Goal: Information Seeking & Learning: Learn about a topic

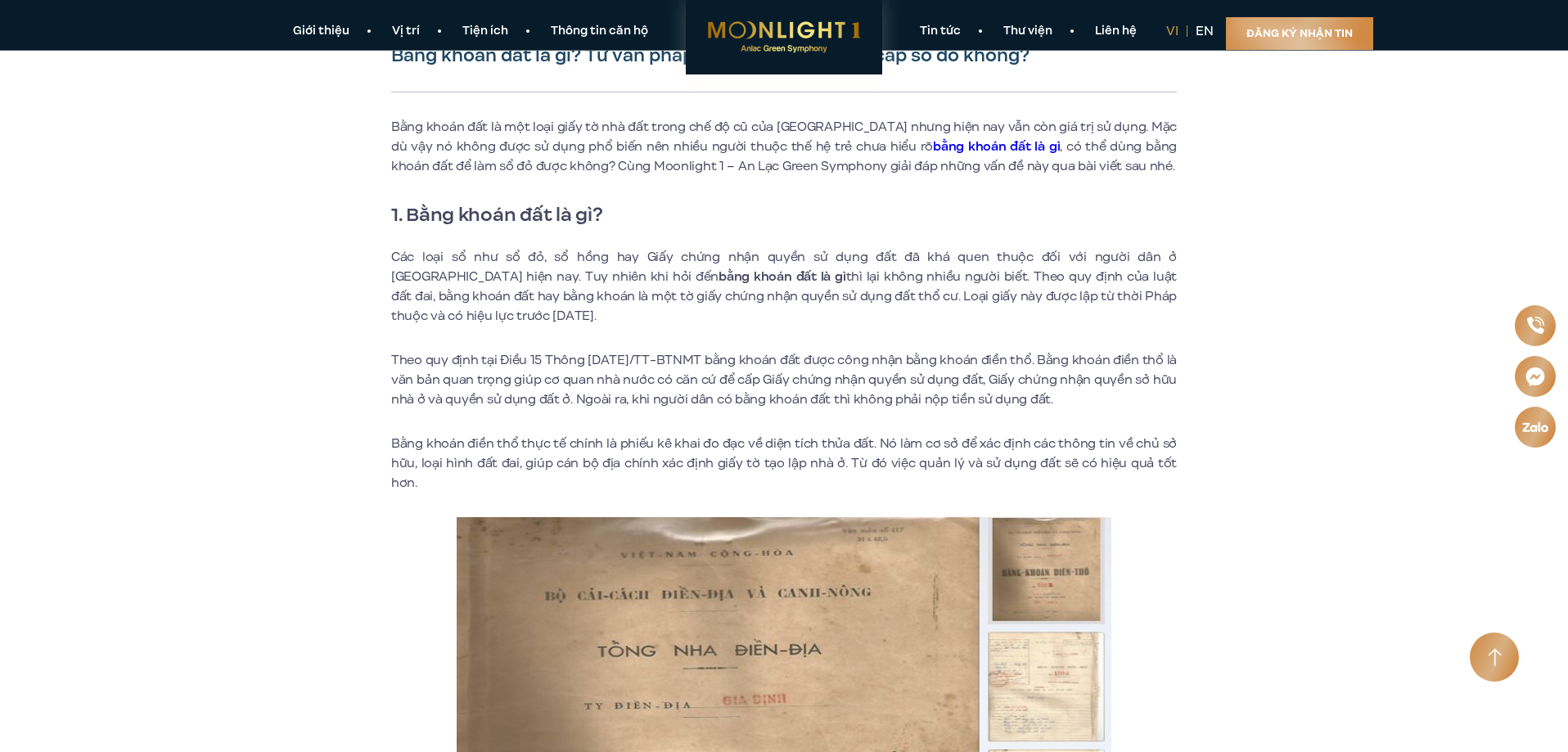
scroll to position [389, 0]
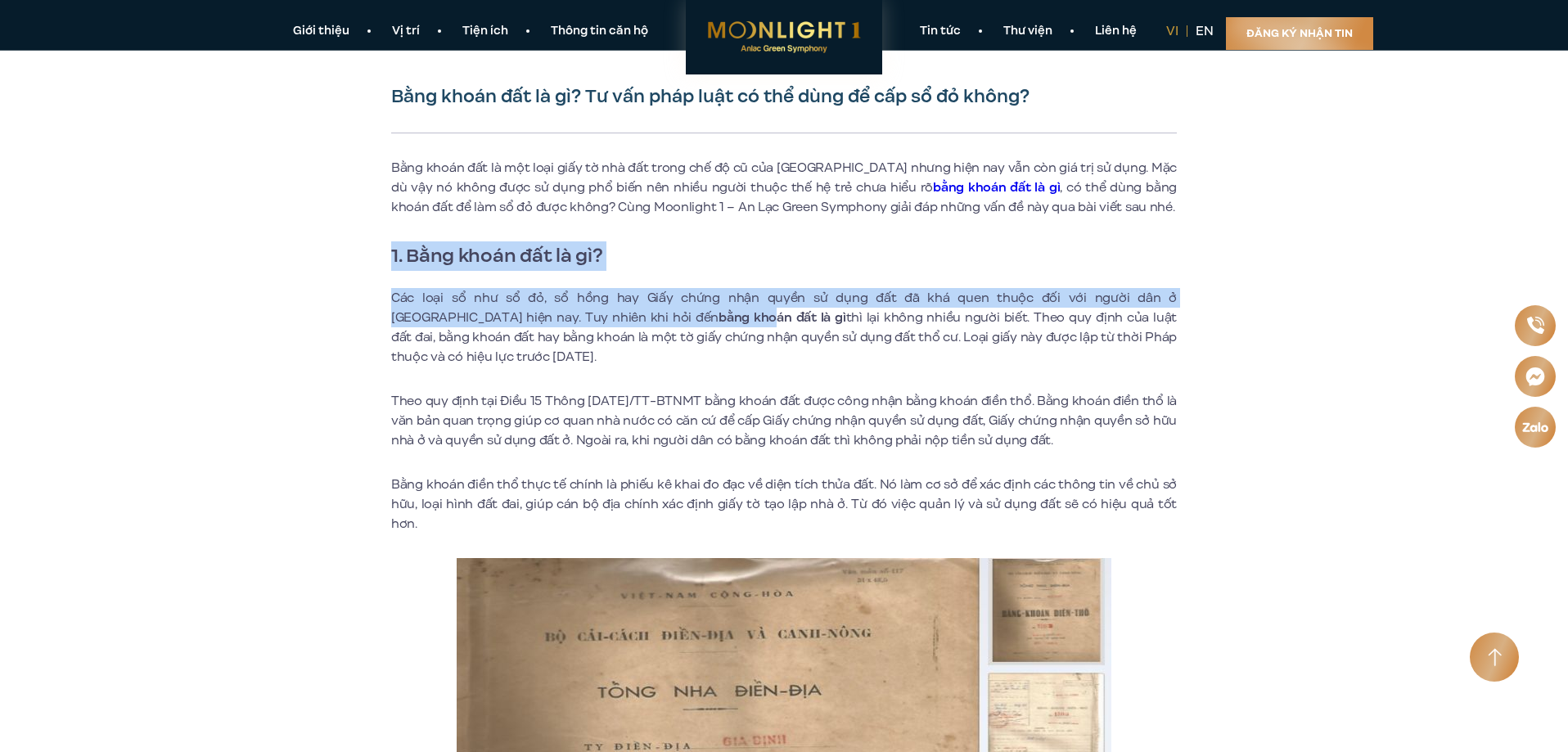
drag, startPoint x: 390, startPoint y: 253, endPoint x: 732, endPoint y: 331, distance: 350.8
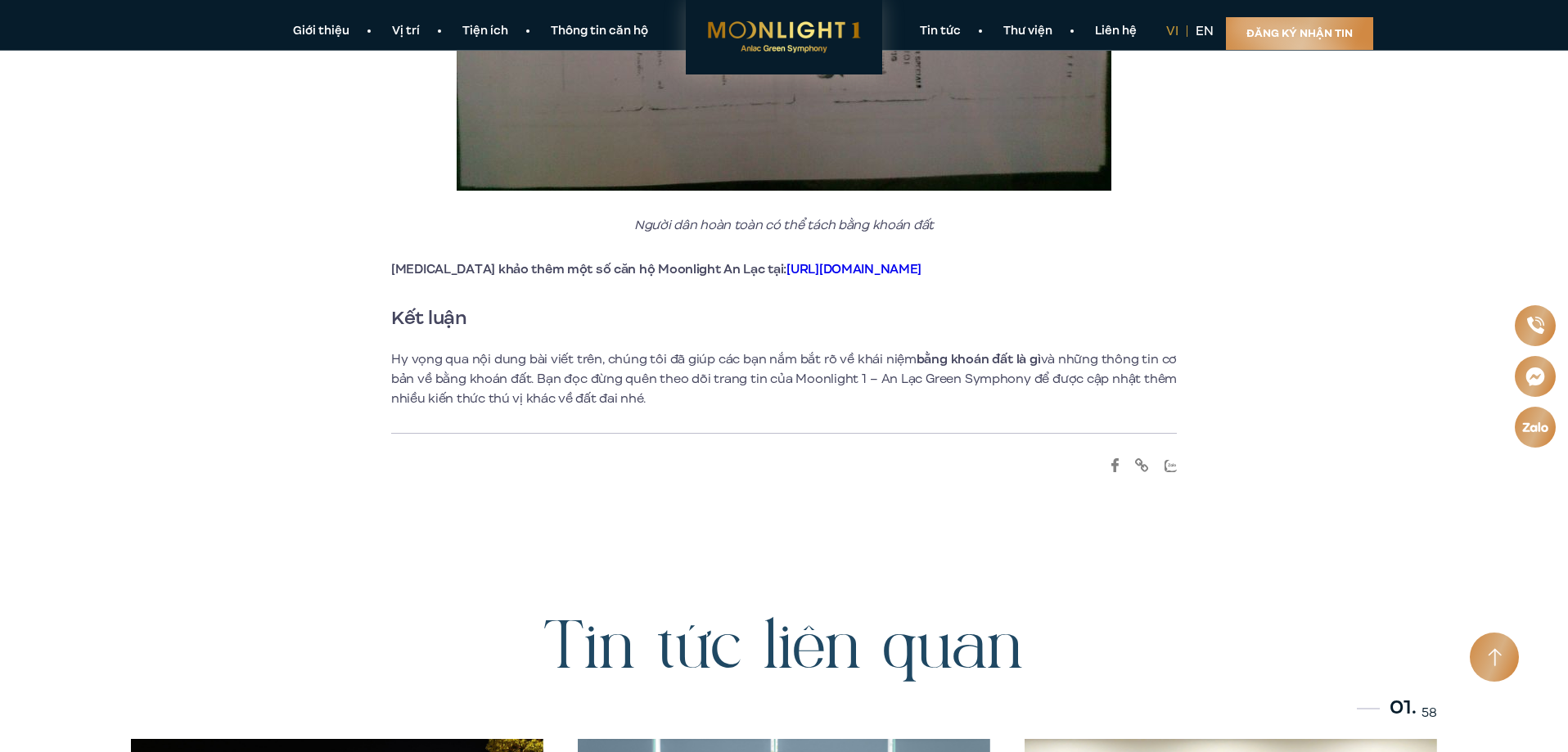
scroll to position [7098, 0]
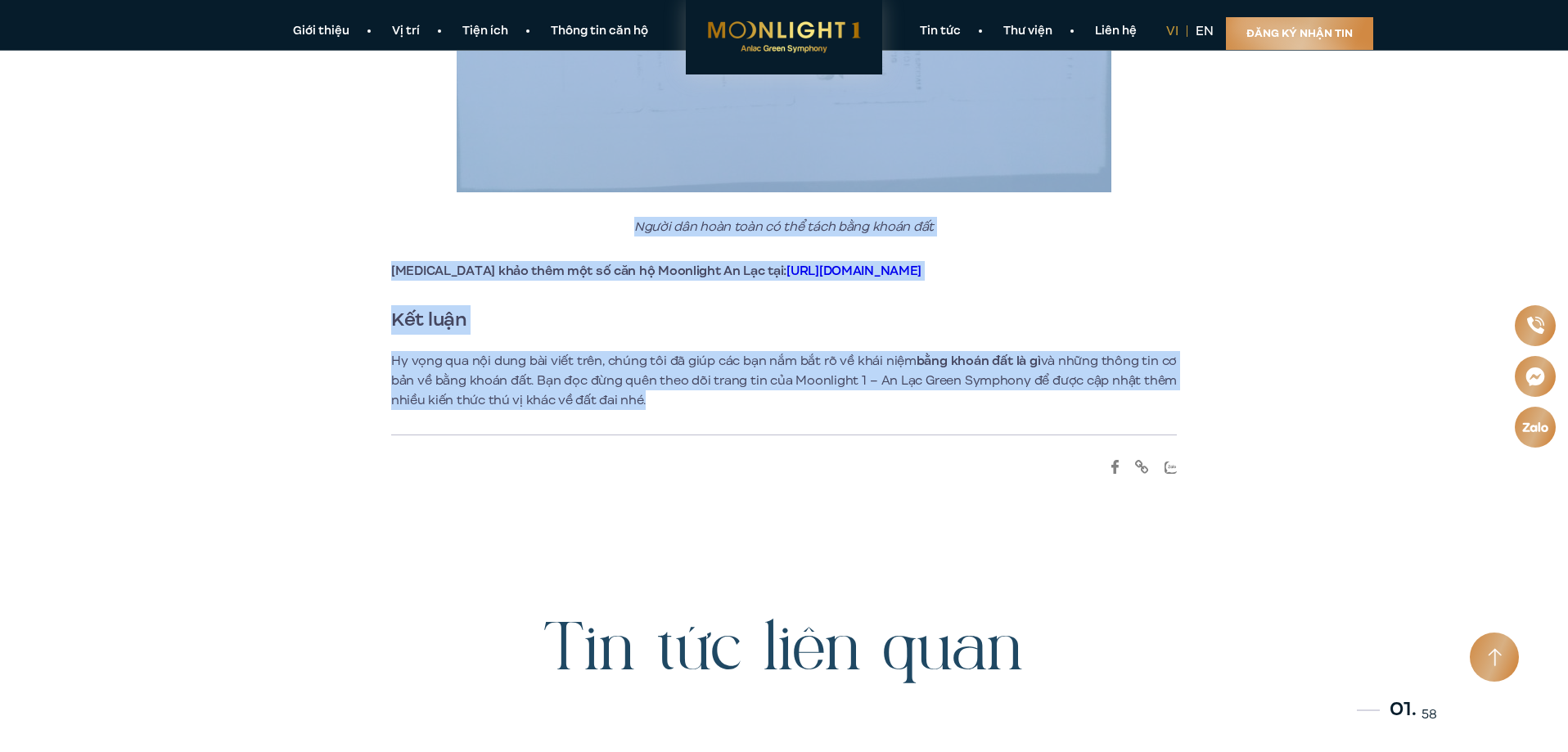
click at [652, 387] on p "Hy vọng qua nội dung bài viết trên, chúng tôi đã giúp các bạn nắm bắt rõ về khá…" at bounding box center [784, 380] width 786 height 58
copy div "1. Bằng khoán đất là gì? Các loại sổ như sổ đỏ, sổ hồng hay Giấy chứng nhận quy…"
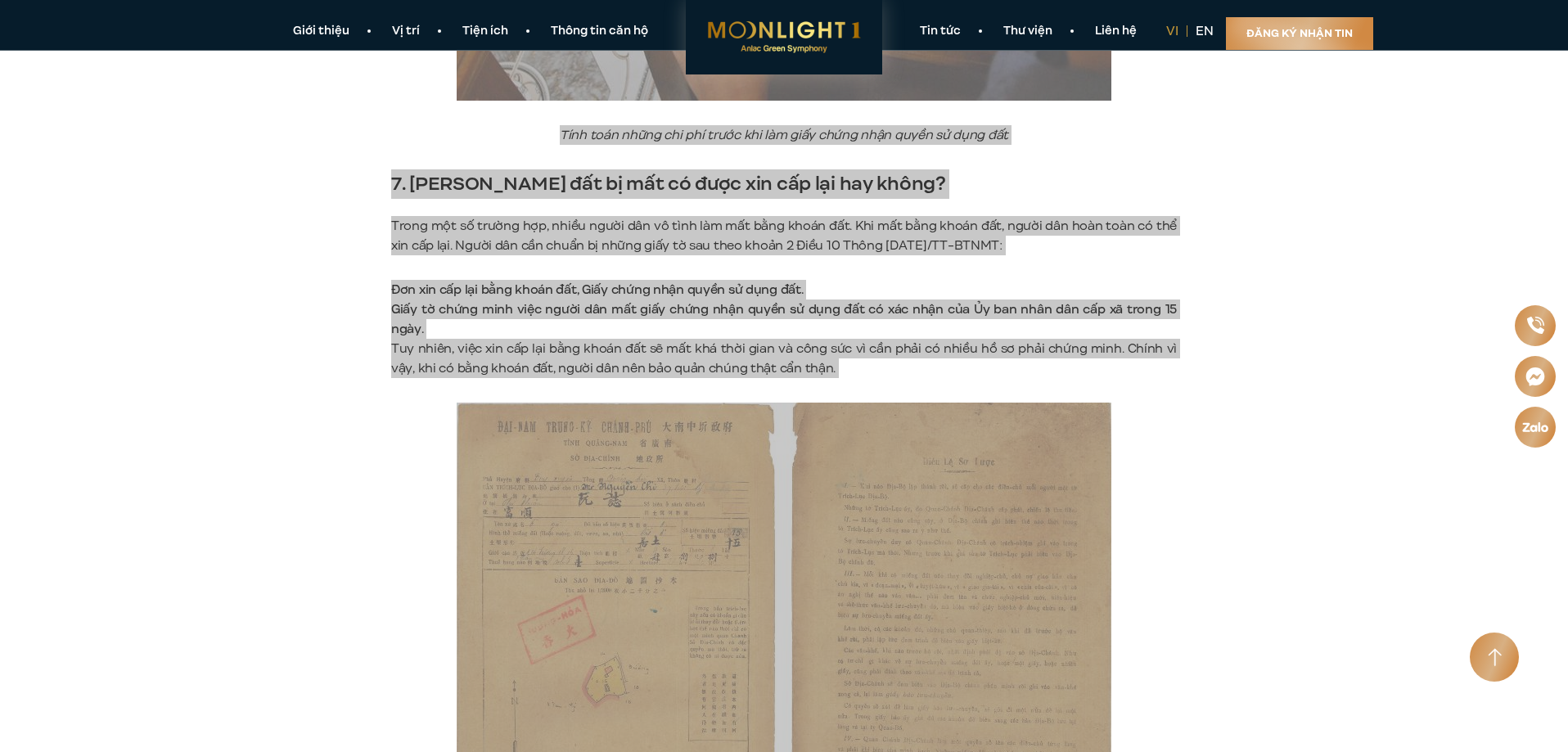
scroll to position [5380, 0]
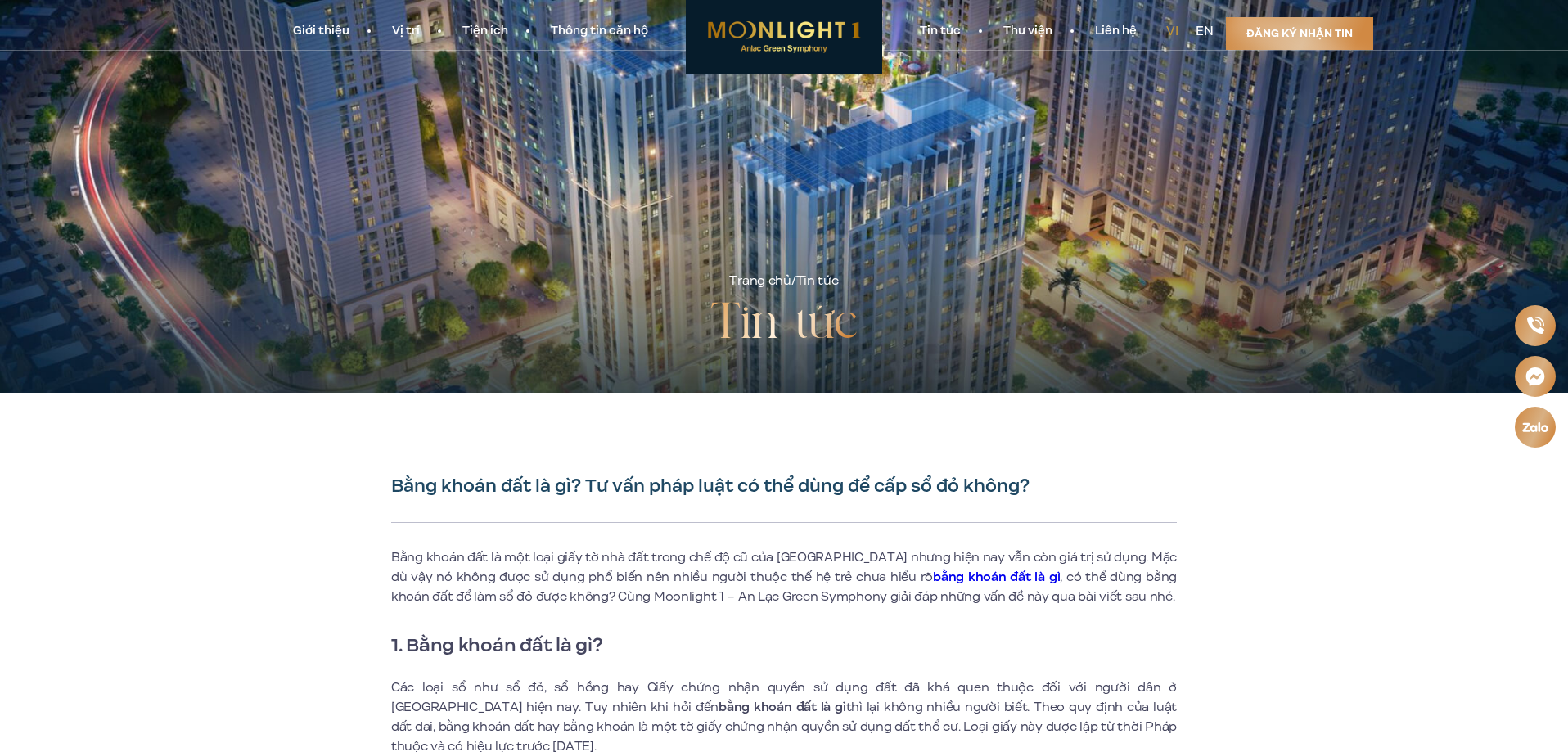
scroll to position [327, 0]
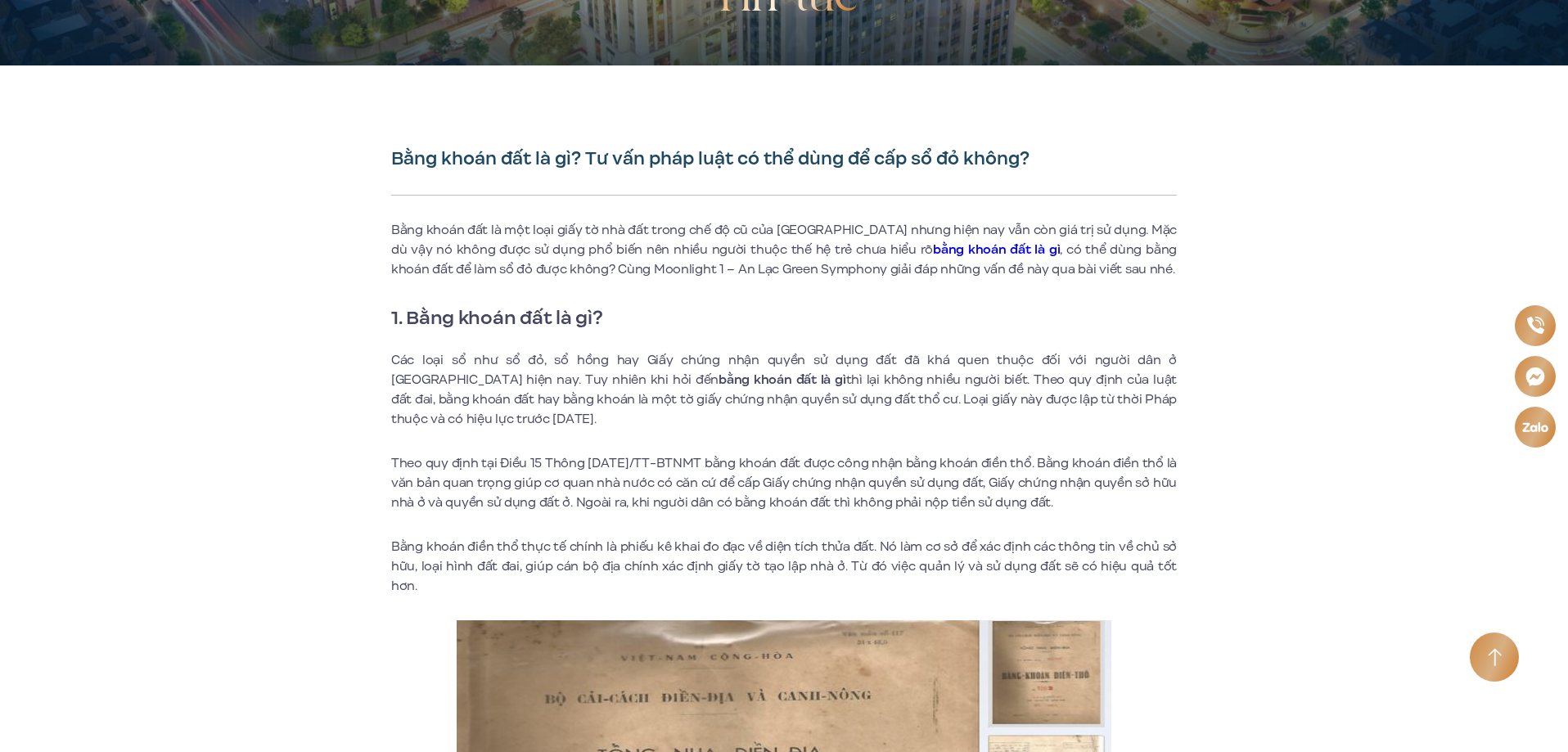
click at [1067, 238] on p "Bằng khoán đất là một loại giấy tờ nhà đất trong chế độ cũ của [GEOGRAPHIC_DATA…" at bounding box center [784, 249] width 786 height 58
click at [1140, 237] on p "Bằng khoán đất là một loại giấy tờ nhà đất trong chế độ cũ của [GEOGRAPHIC_DATA…" at bounding box center [784, 249] width 786 height 58
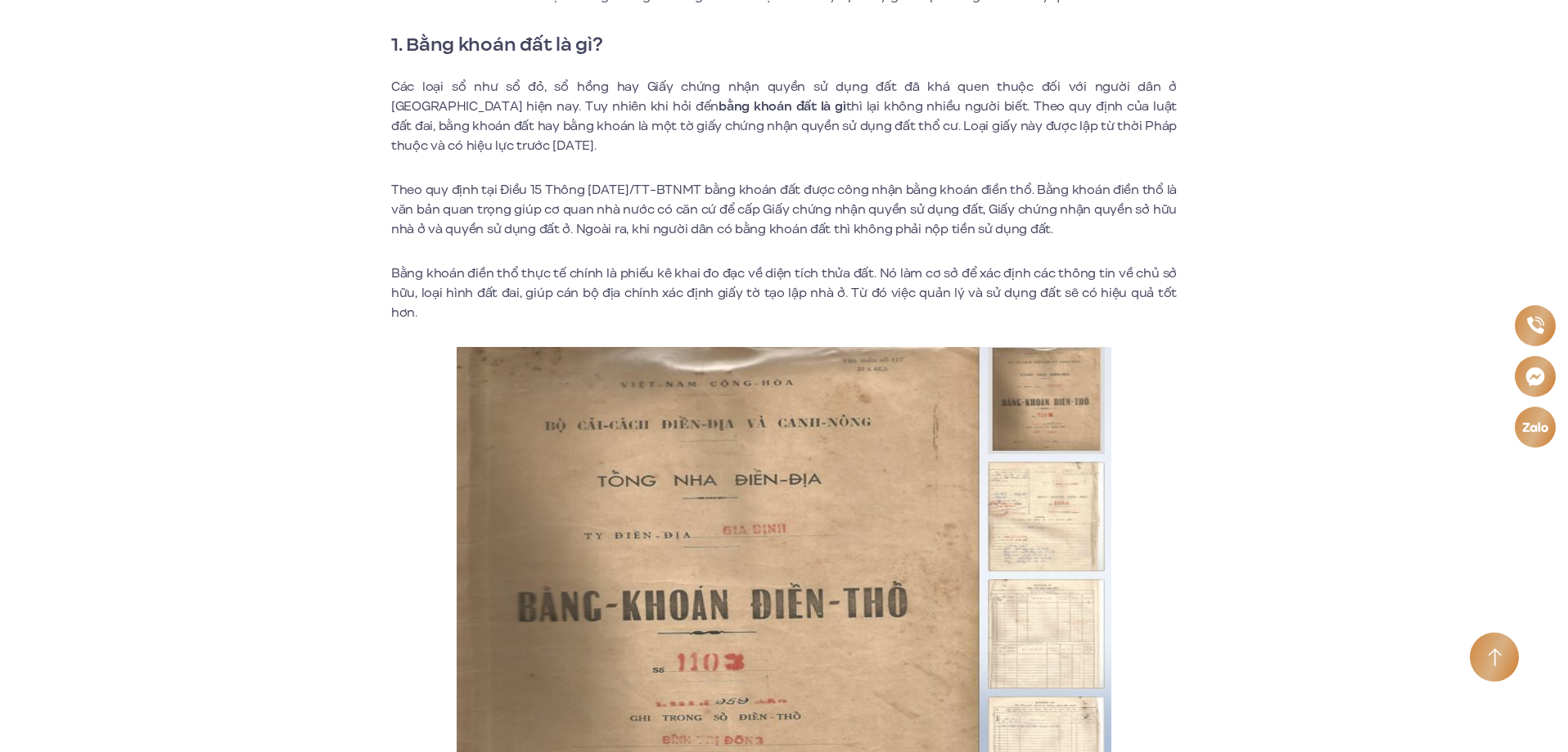
scroll to position [736, 0]
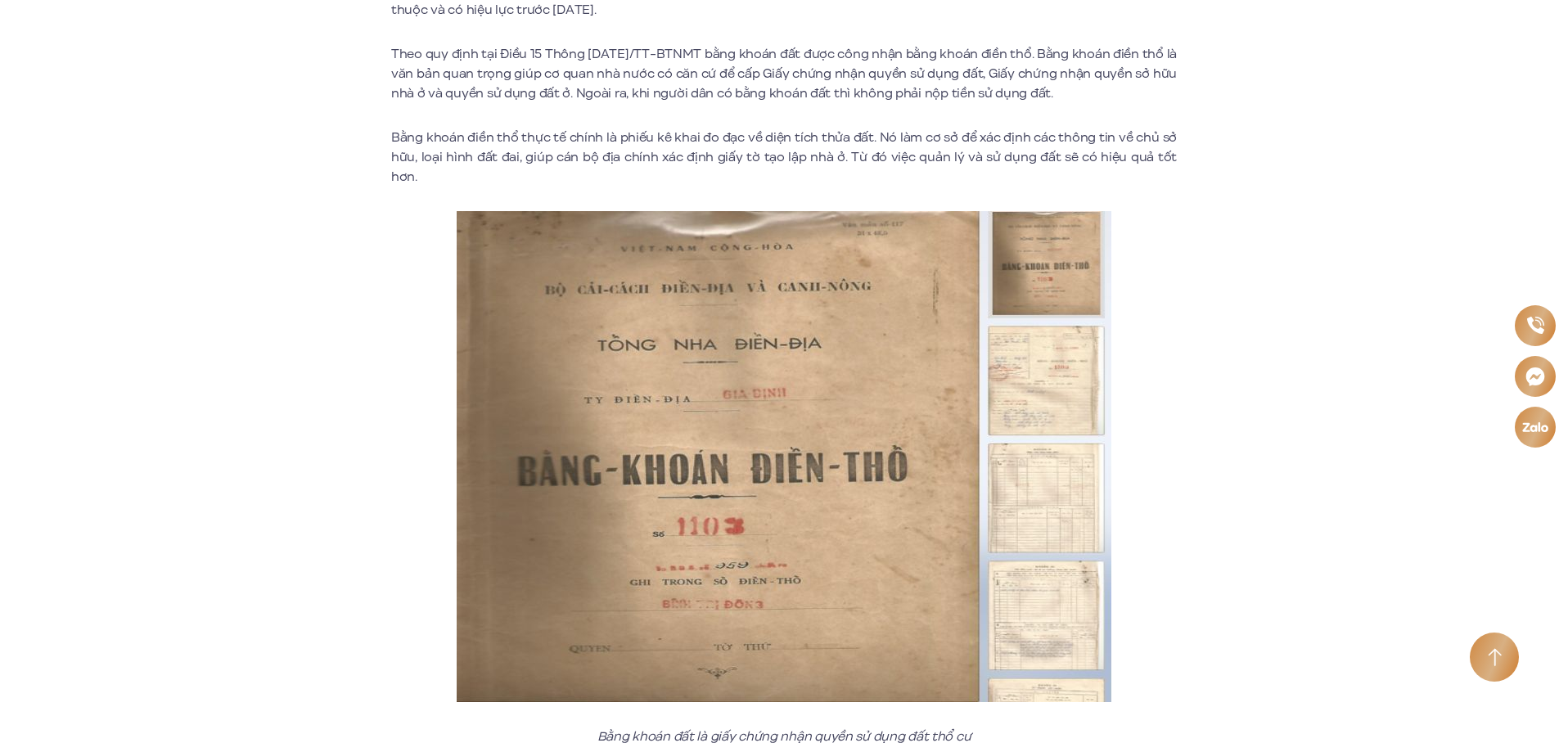
click at [715, 476] on img at bounding box center [784, 456] width 654 height 491
click at [1073, 251] on img at bounding box center [784, 456] width 654 height 491
click at [1053, 344] on img at bounding box center [784, 456] width 654 height 491
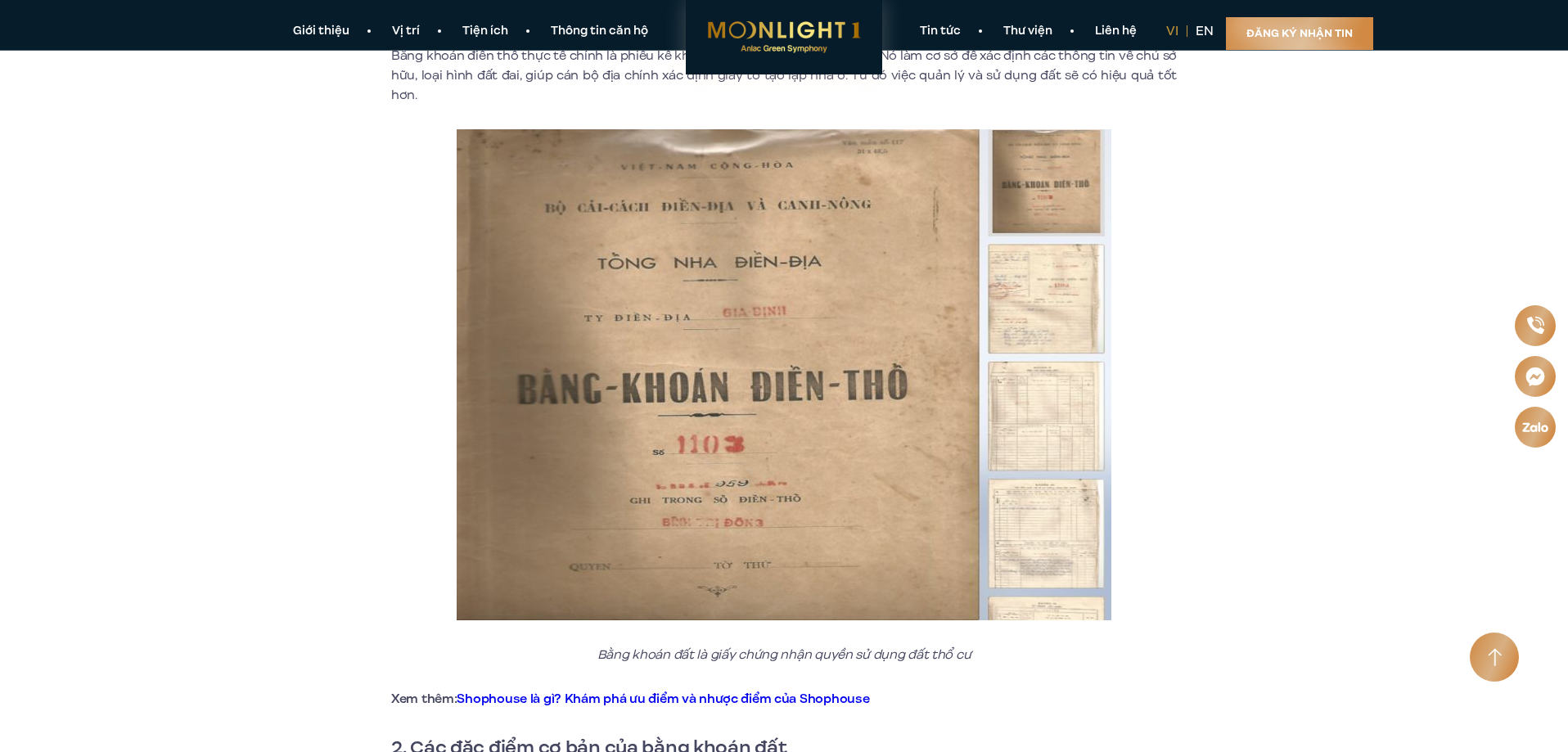
scroll to position [409, 0]
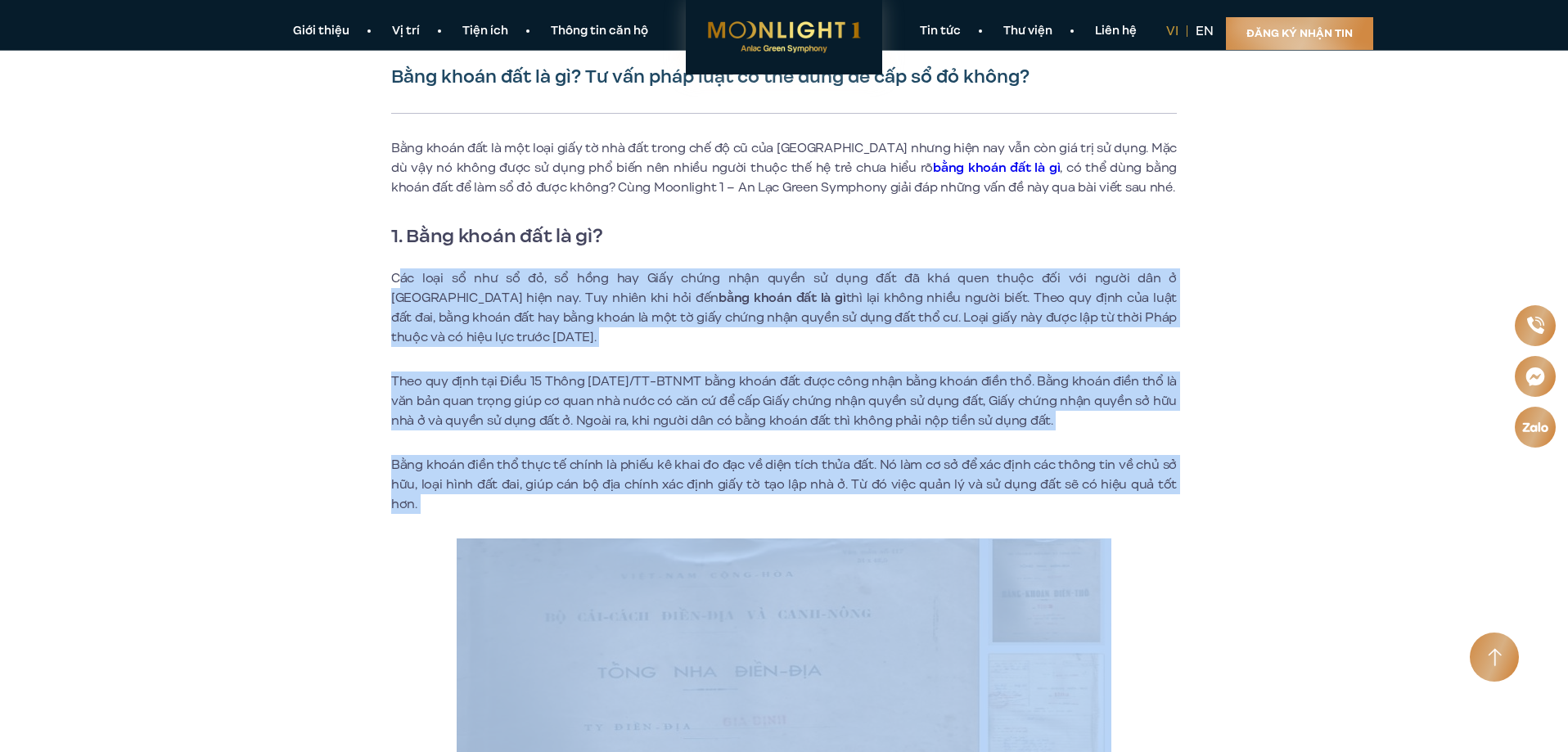
drag, startPoint x: 399, startPoint y: 278, endPoint x: 1267, endPoint y: 523, distance: 901.9
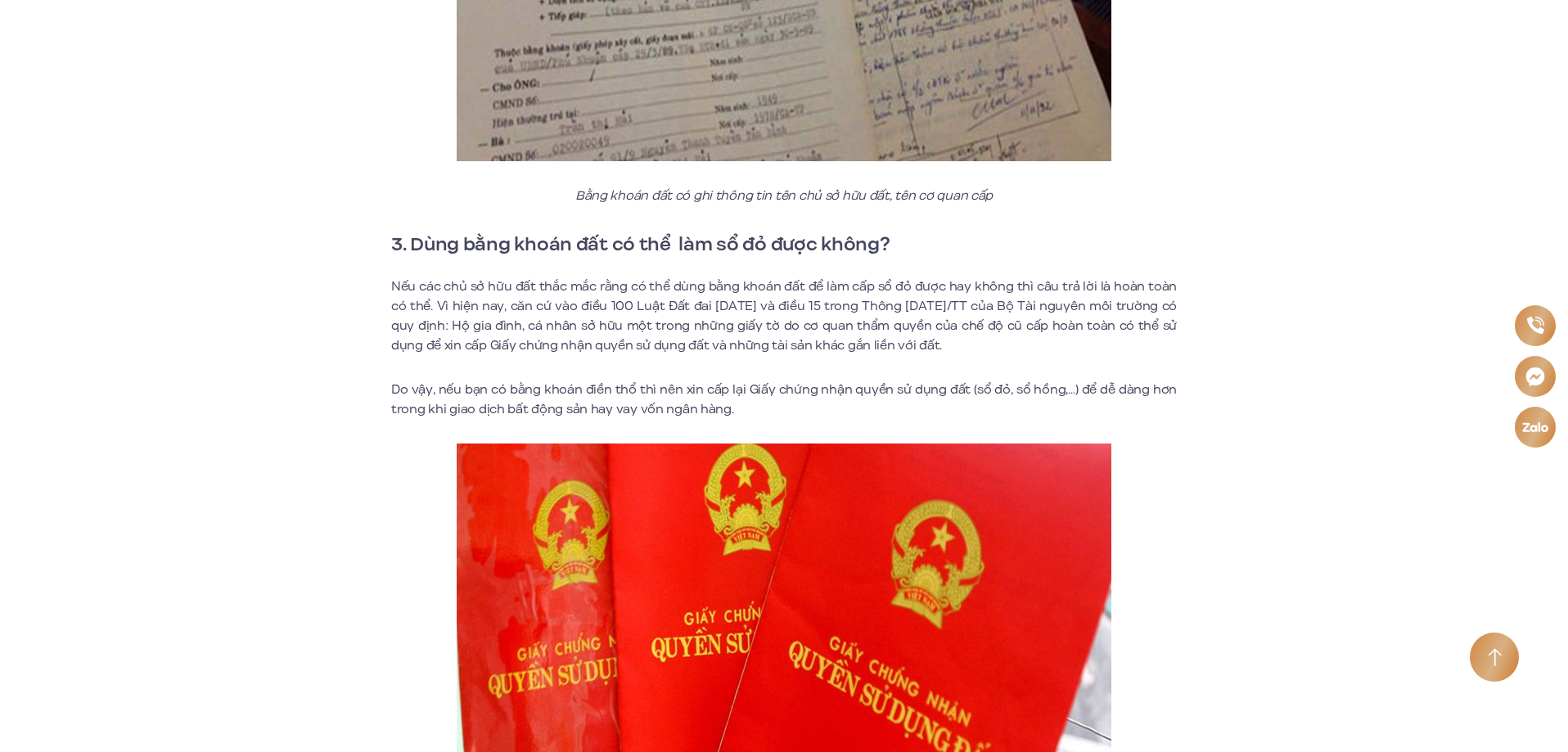
scroll to position [2291, 0]
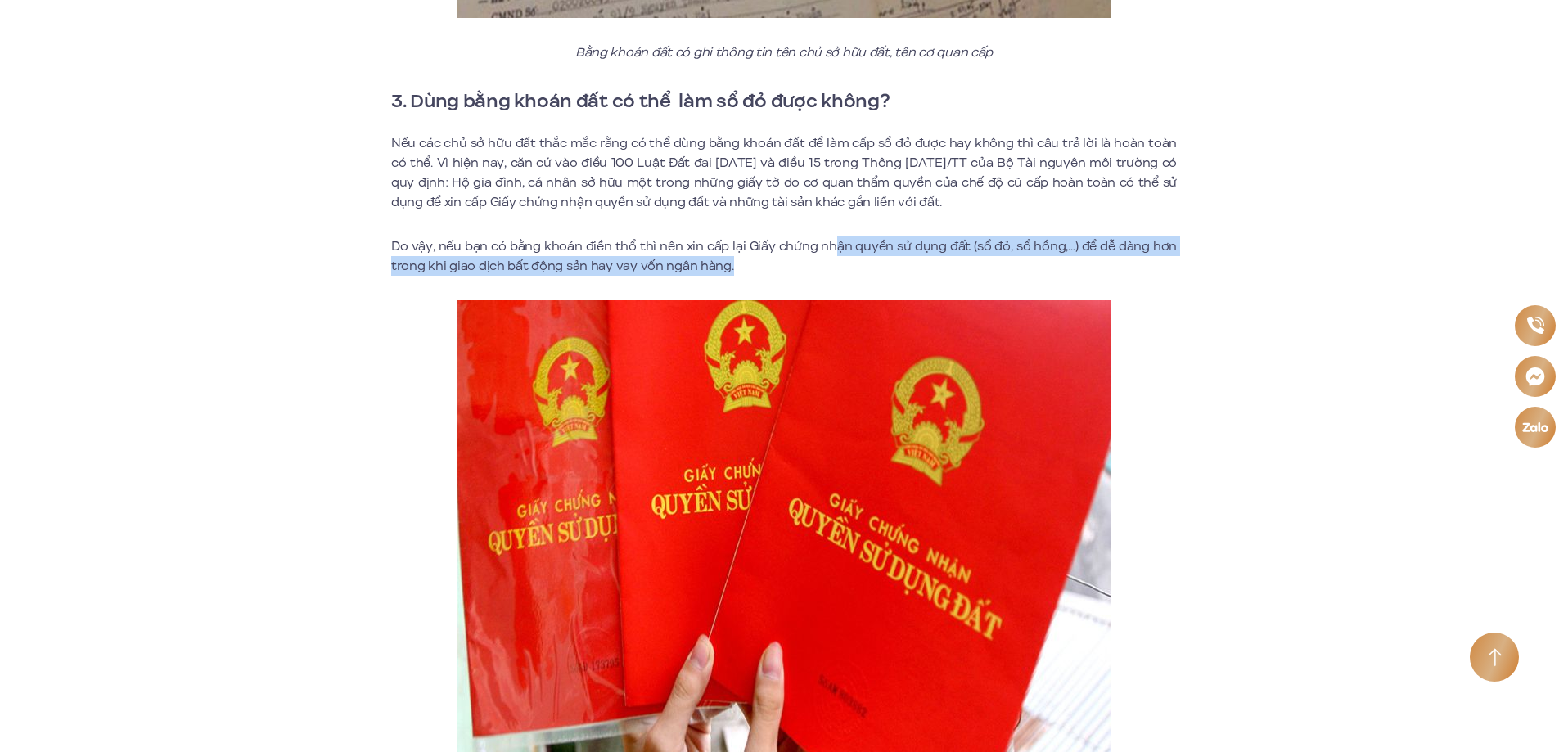
drag, startPoint x: 954, startPoint y: 219, endPoint x: 742, endPoint y: 252, distance: 214.6
click at [742, 252] on p "Do vậy, nếu bạn có bằng khoán điền thổ thì nên xin cấp lại Giấy chứng nhận quyề…" at bounding box center [784, 256] width 786 height 39
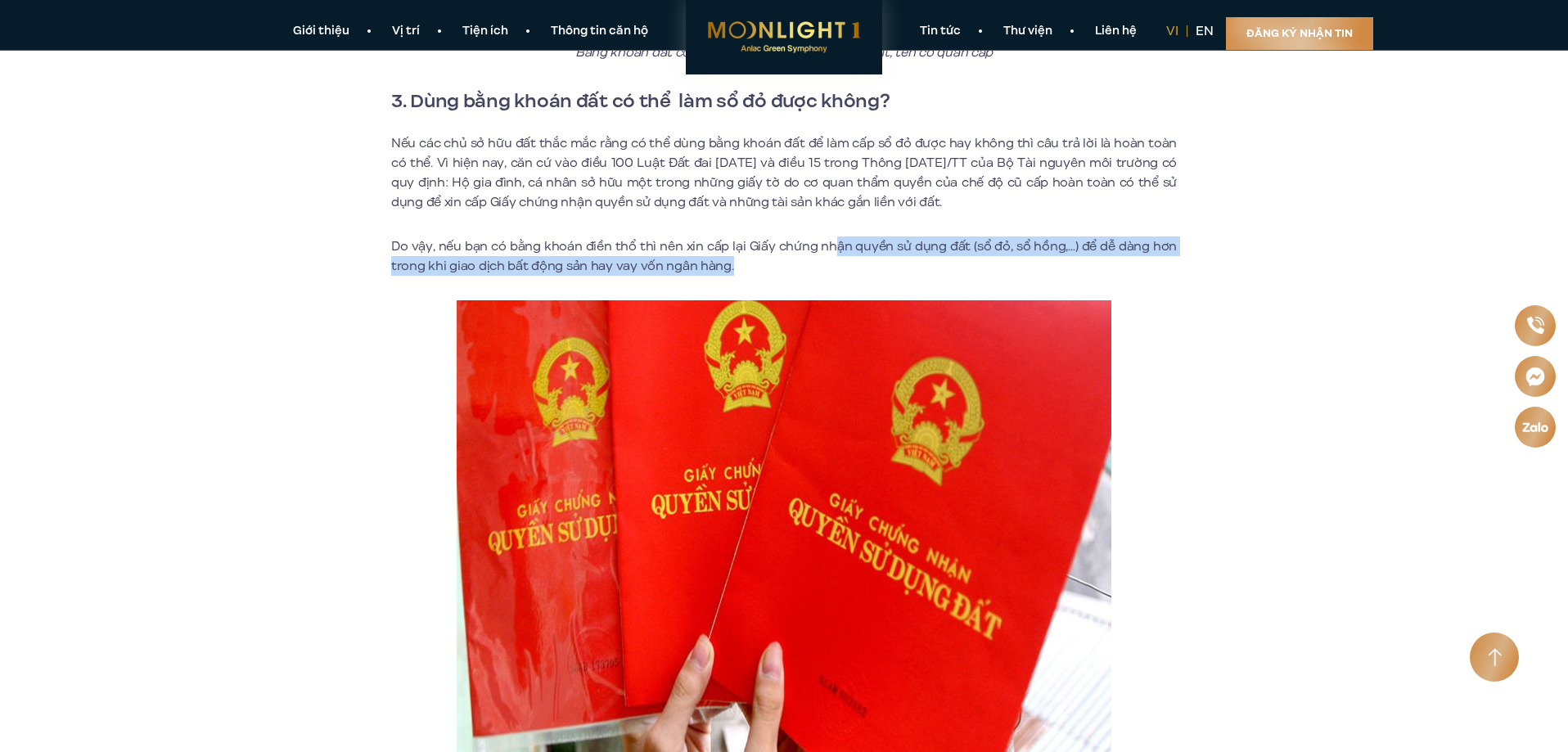
click at [747, 243] on p "Do vậy, nếu bạn có bằng khoán điền thổ thì nên xin cấp lại Giấy chứng nhận quyề…" at bounding box center [784, 256] width 786 height 39
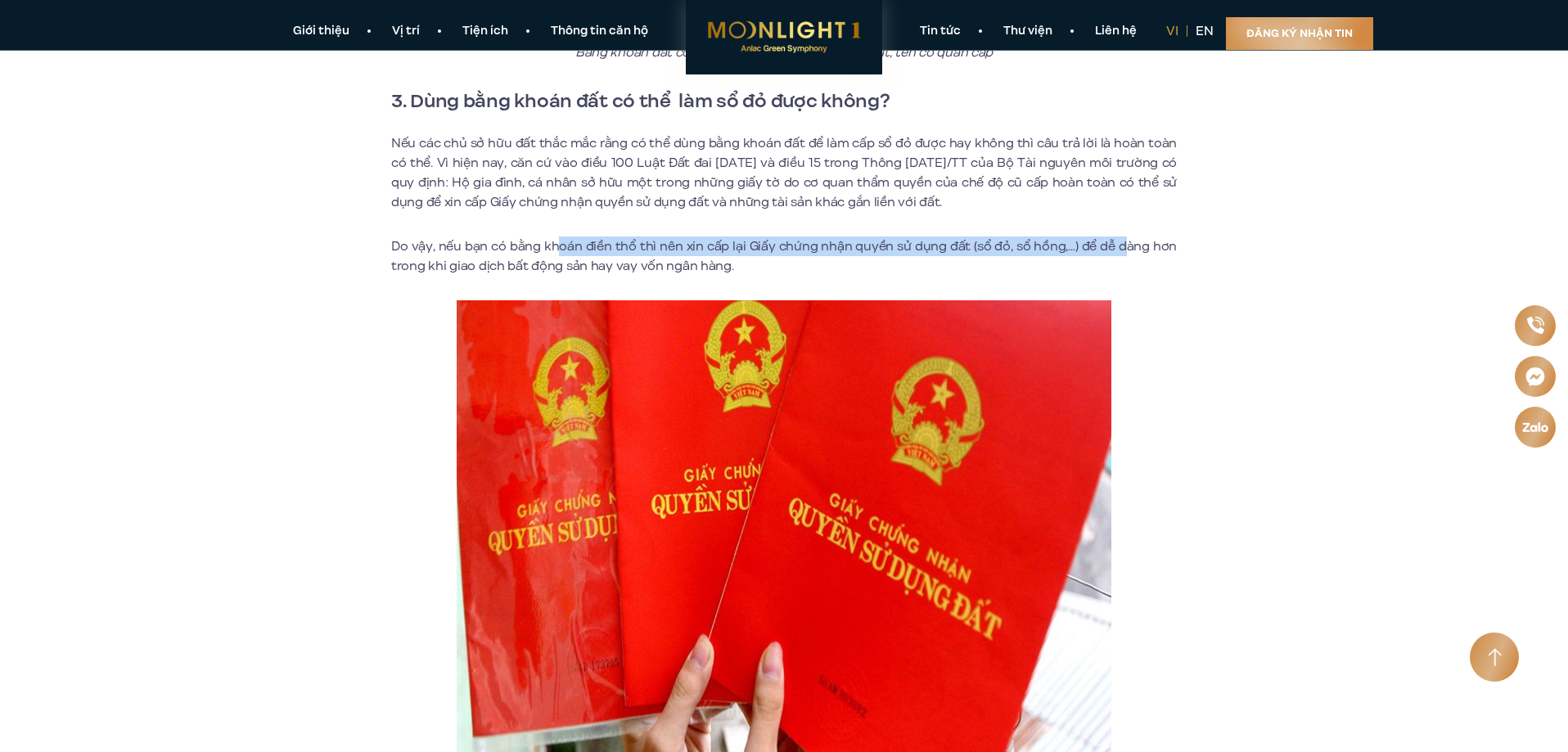
drag, startPoint x: 563, startPoint y: 216, endPoint x: 1130, endPoint y: 237, distance: 567.4
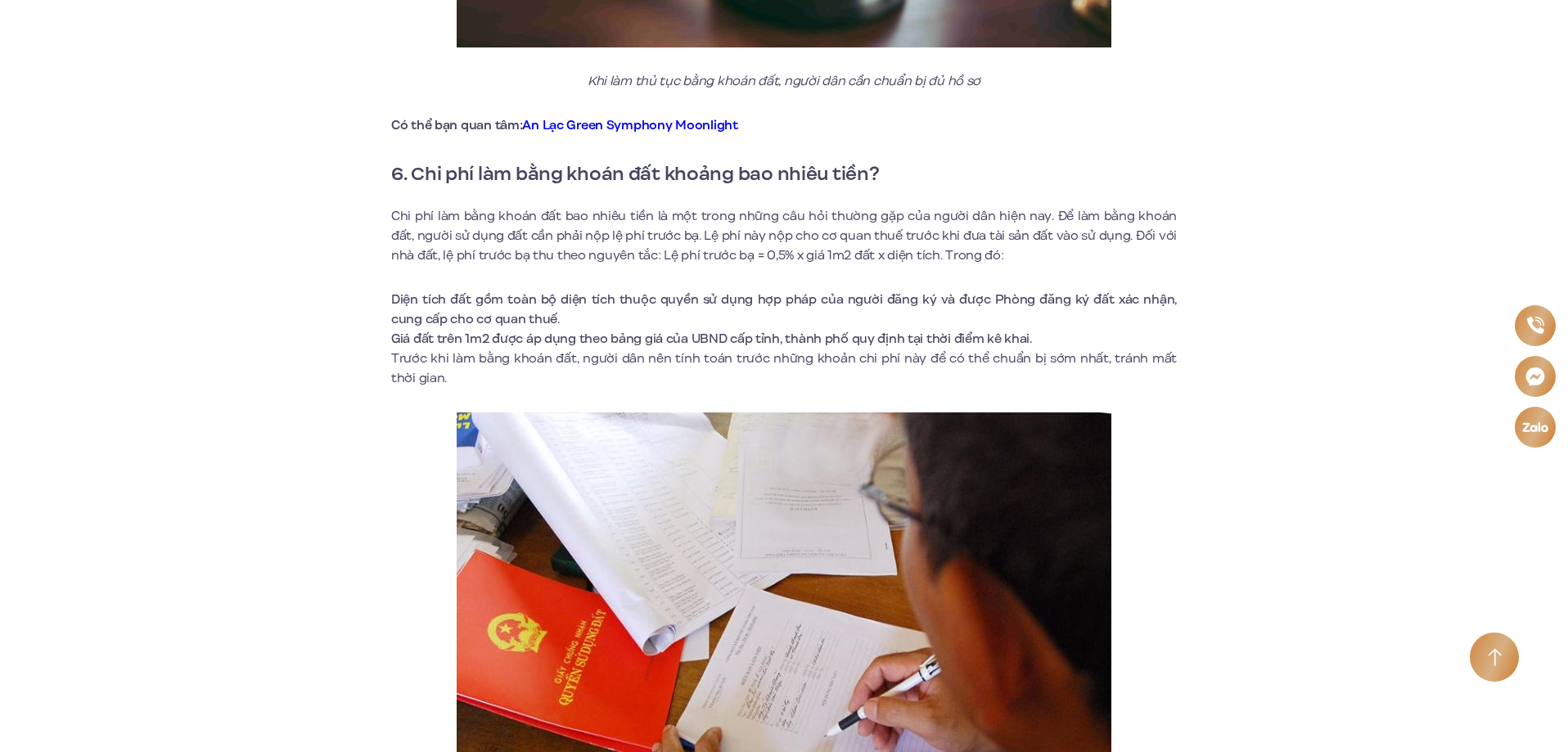
scroll to position [4827, 0]
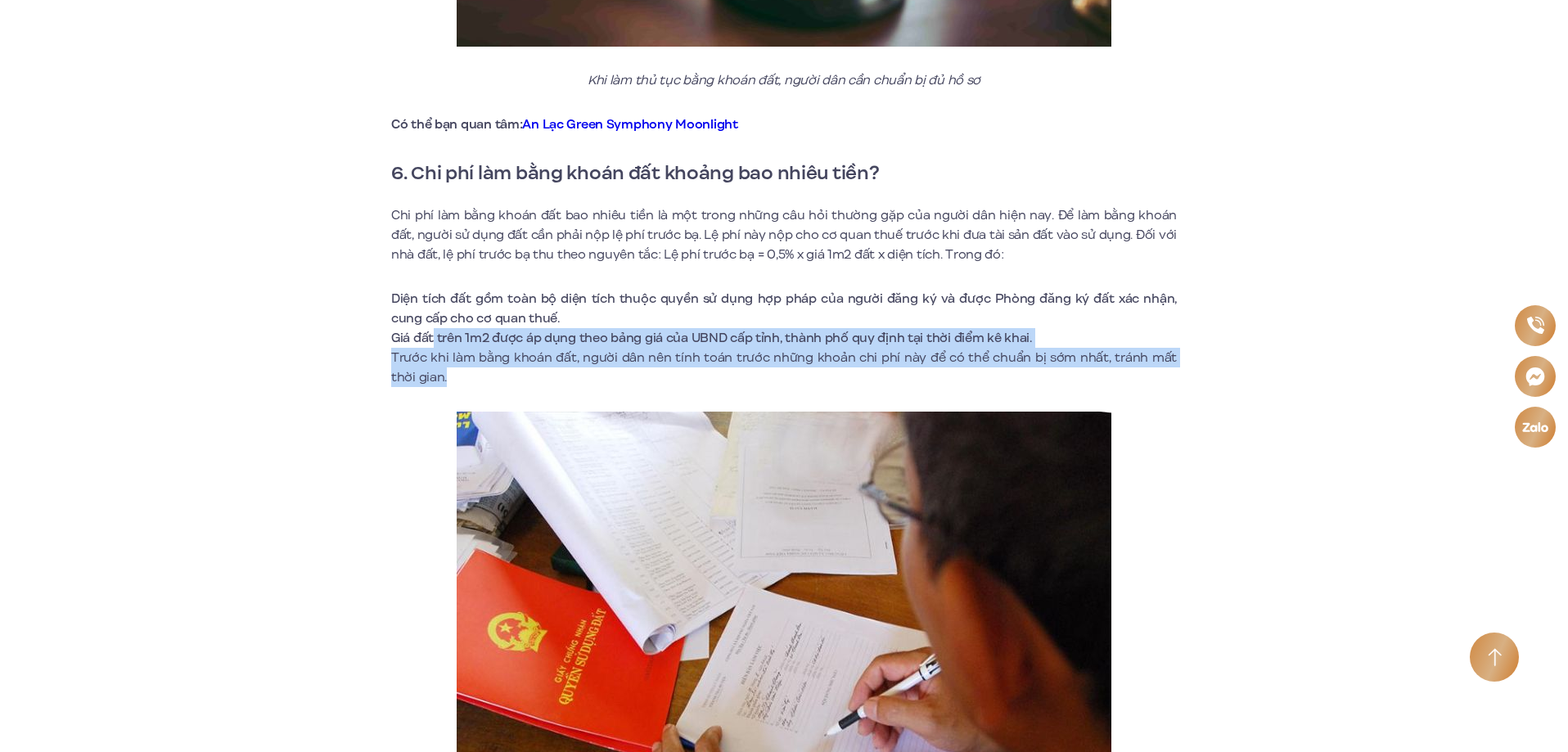
drag, startPoint x: 432, startPoint y: 315, endPoint x: 736, endPoint y: 358, distance: 307.0
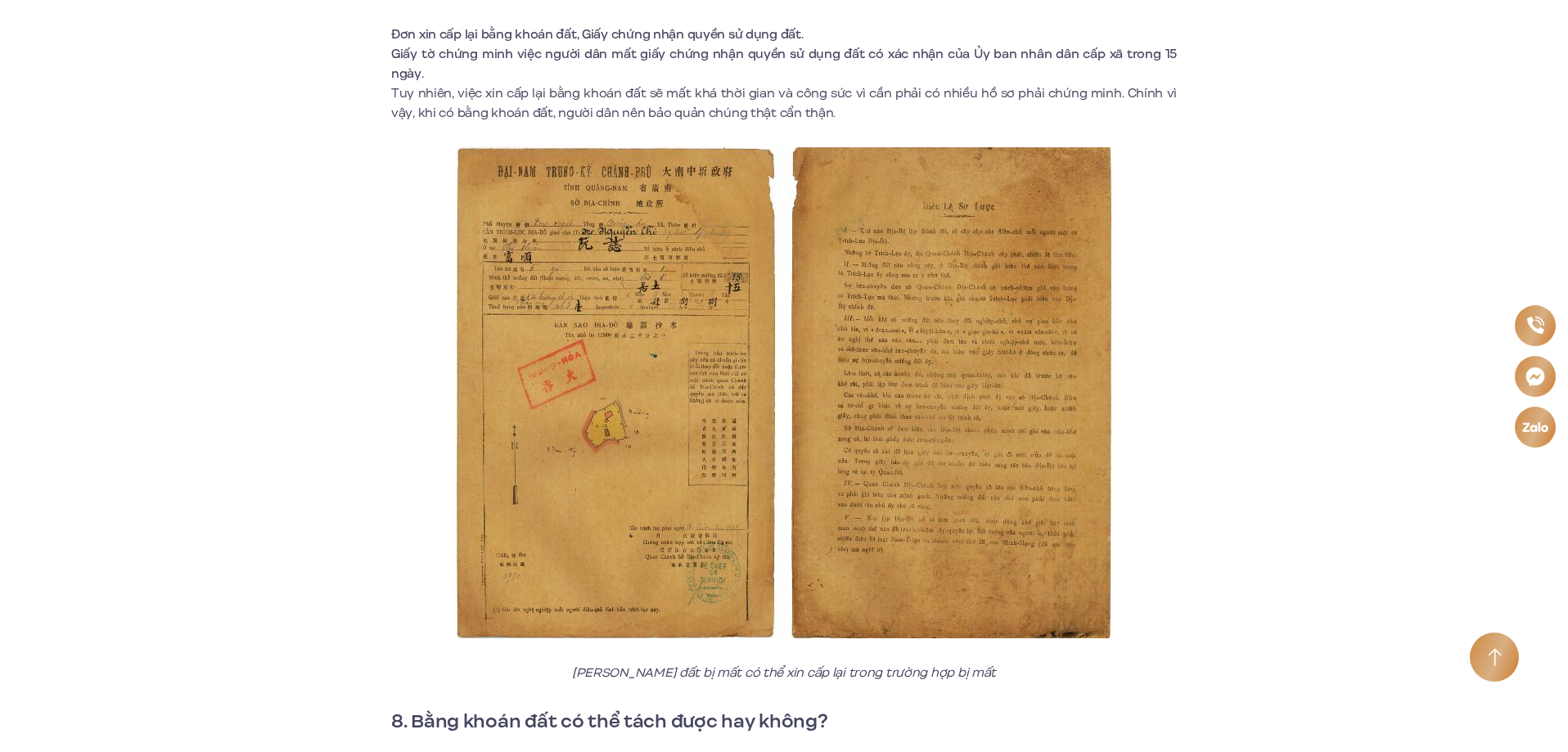
scroll to position [5891, 0]
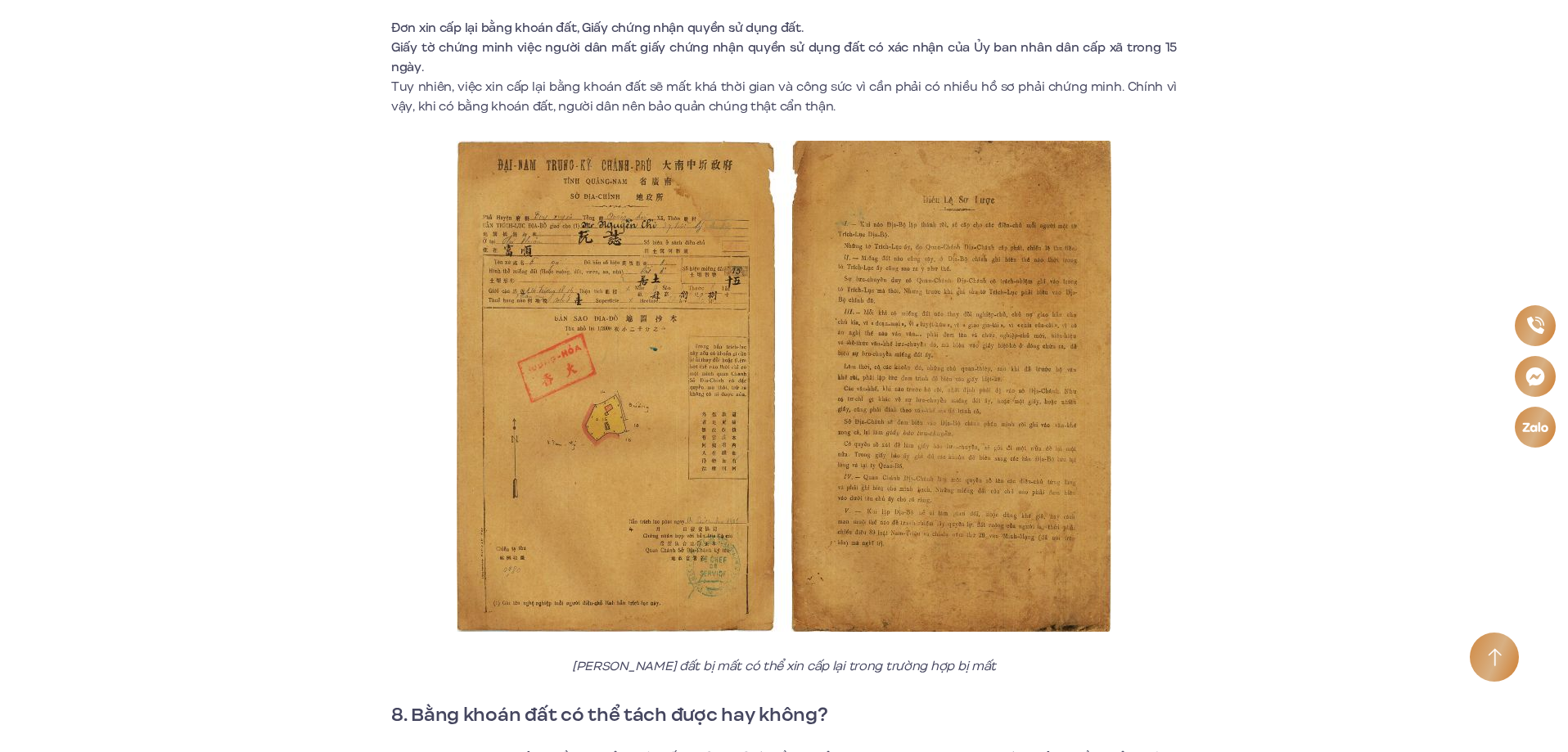
click at [597, 415] on img at bounding box center [784, 386] width 654 height 491
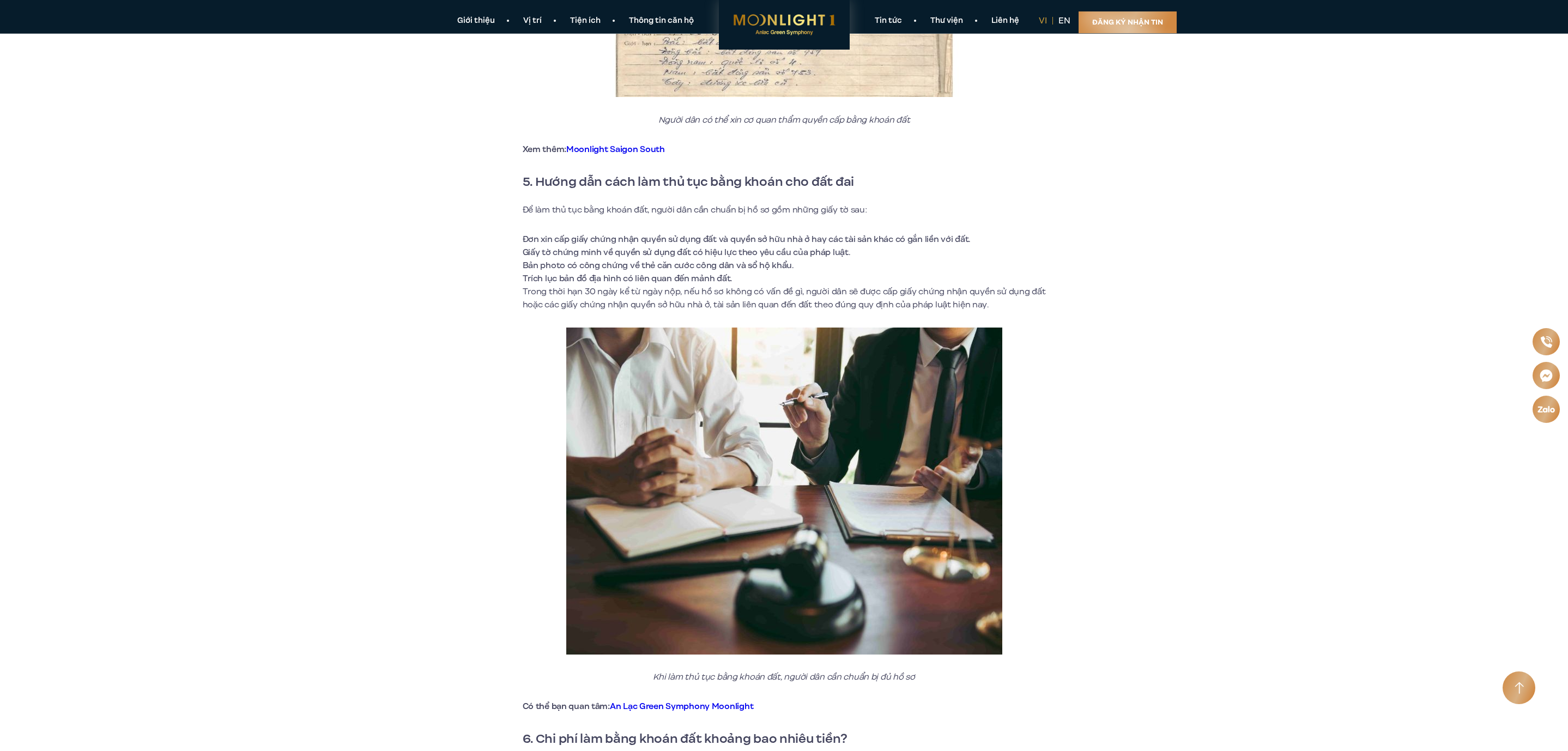
scroll to position [2183, 0]
